Goal: Find specific page/section: Find specific page/section

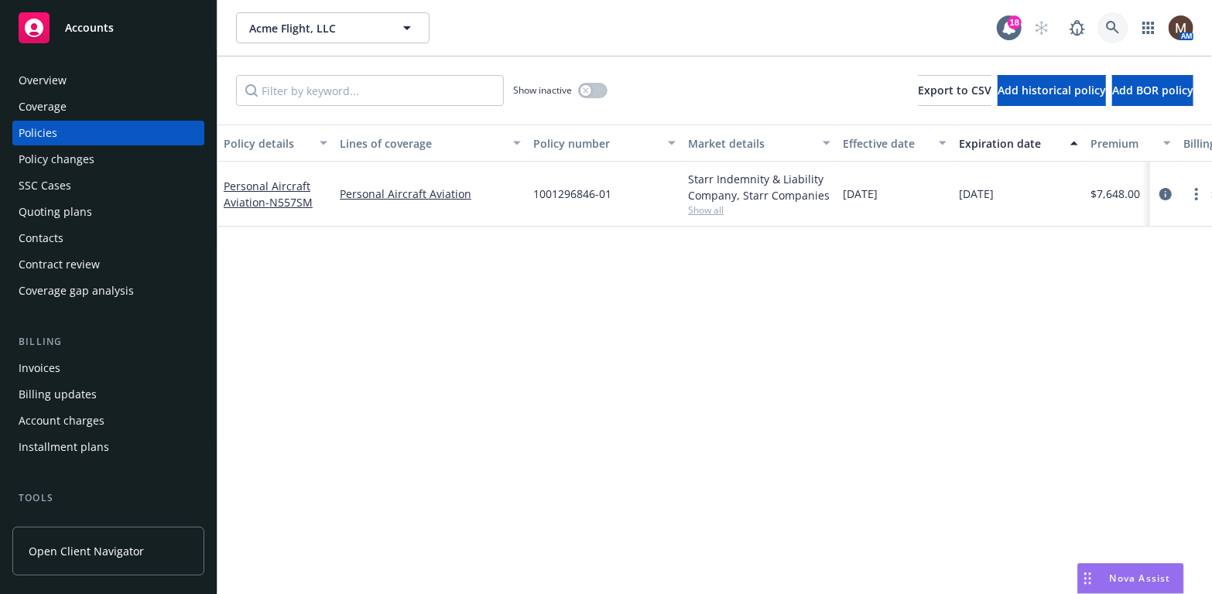
click at [1114, 23] on icon at bounding box center [1112, 27] width 13 height 13
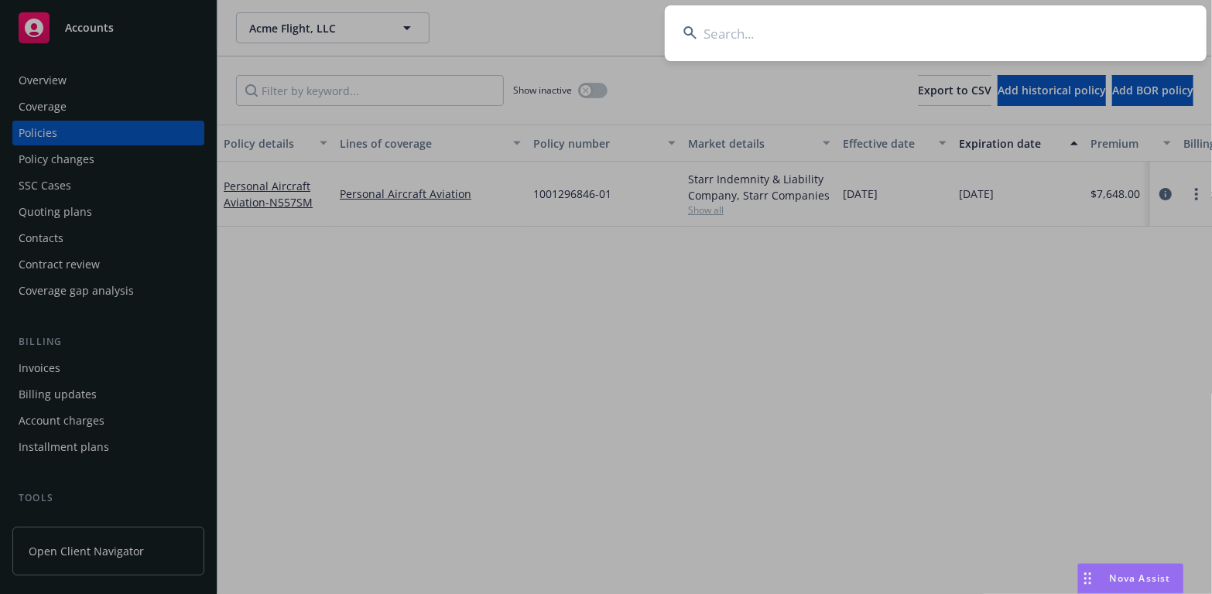
click at [724, 31] on input at bounding box center [936, 33] width 542 height 56
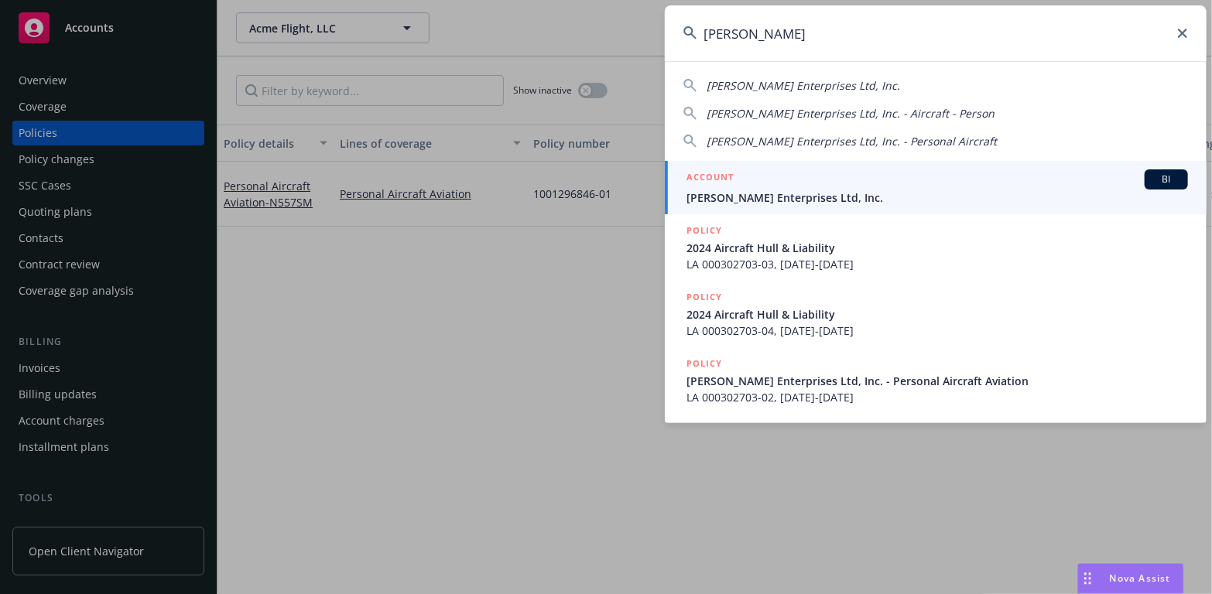
type input "[PERSON_NAME]"
click at [703, 189] on li "ACCOUNT BI [PERSON_NAME] Enterprises Ltd, Inc." at bounding box center [936, 187] width 542 height 53
click at [746, 191] on span "[PERSON_NAME] Enterprises Ltd, Inc." at bounding box center [936, 198] width 501 height 16
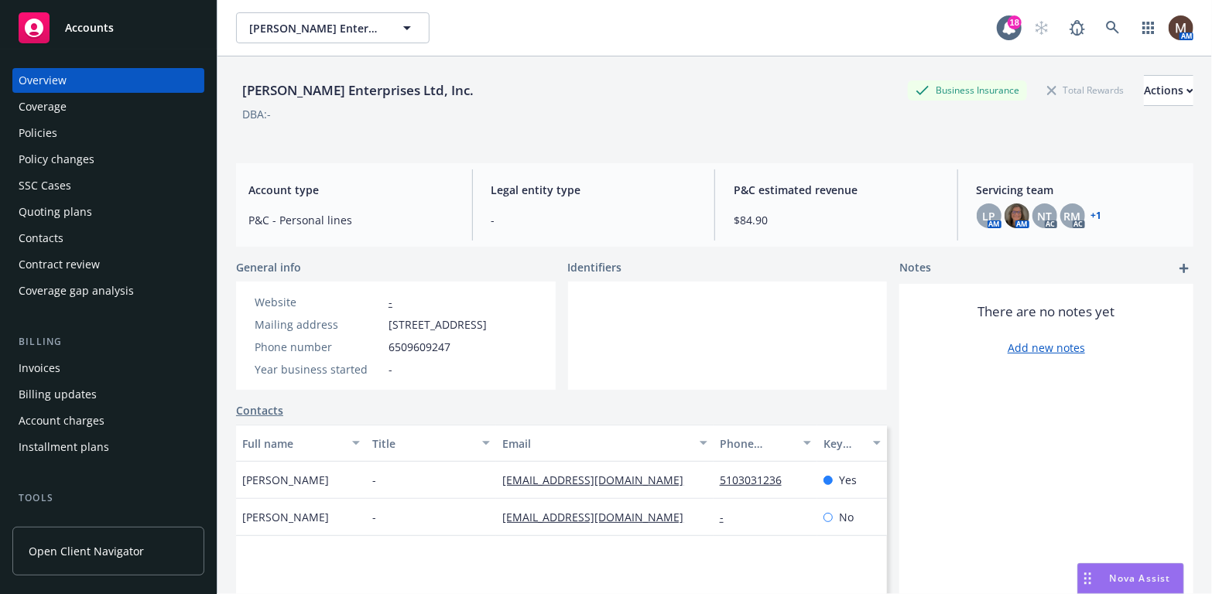
click at [33, 125] on div "Policies" at bounding box center [38, 133] width 39 height 25
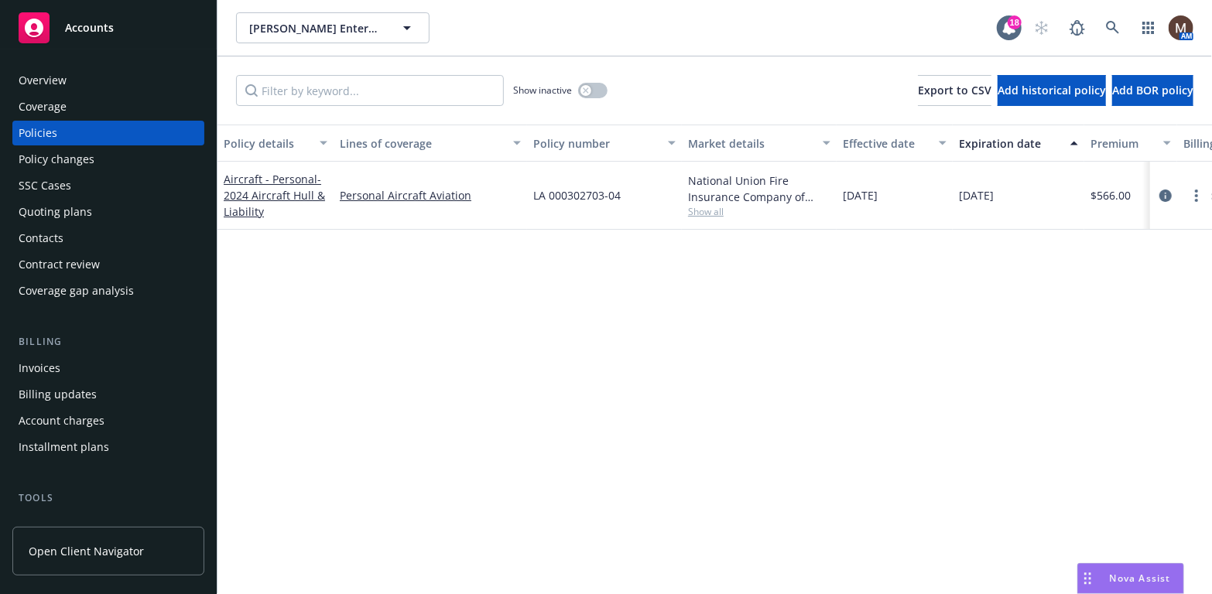
click at [46, 131] on div "Policies" at bounding box center [38, 133] width 39 height 25
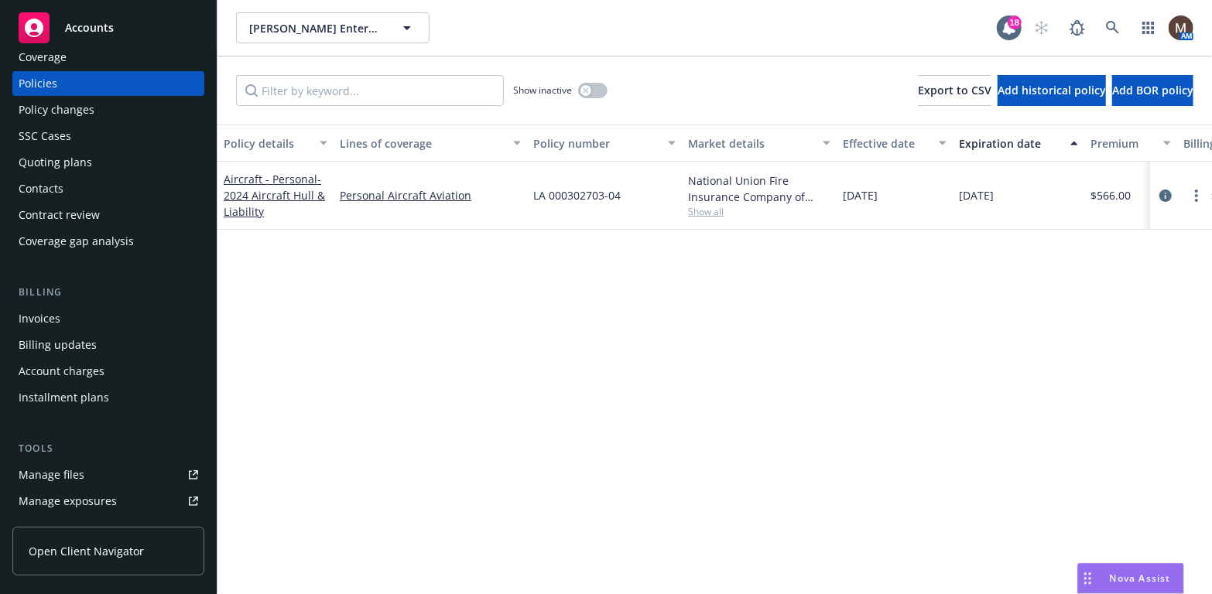
scroll to position [77, 0]
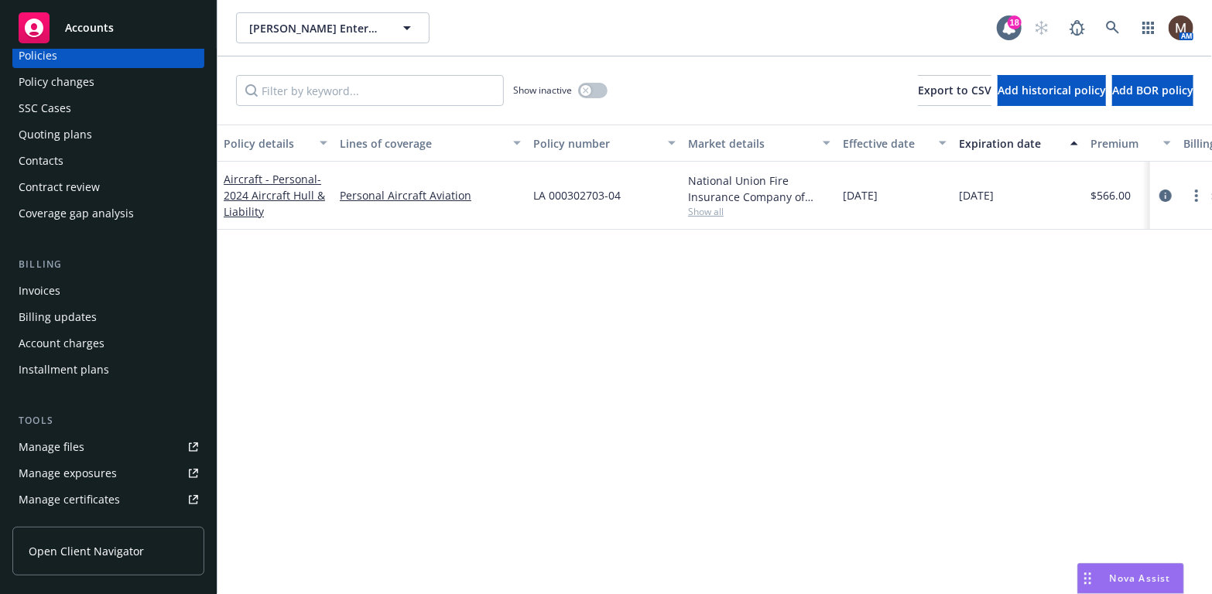
click at [96, 449] on link "Manage files" at bounding box center [108, 447] width 192 height 25
